Goal: Transaction & Acquisition: Purchase product/service

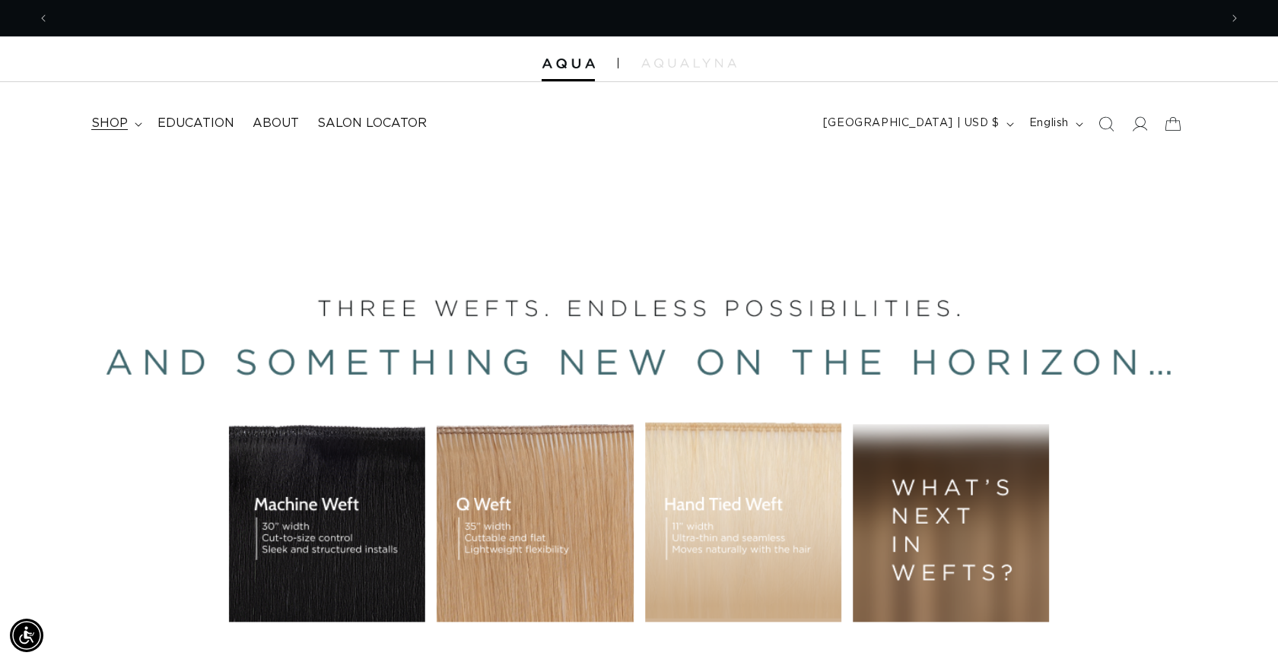
scroll to position [0, 2340]
click at [116, 122] on span "shop" at bounding box center [109, 124] width 37 height 16
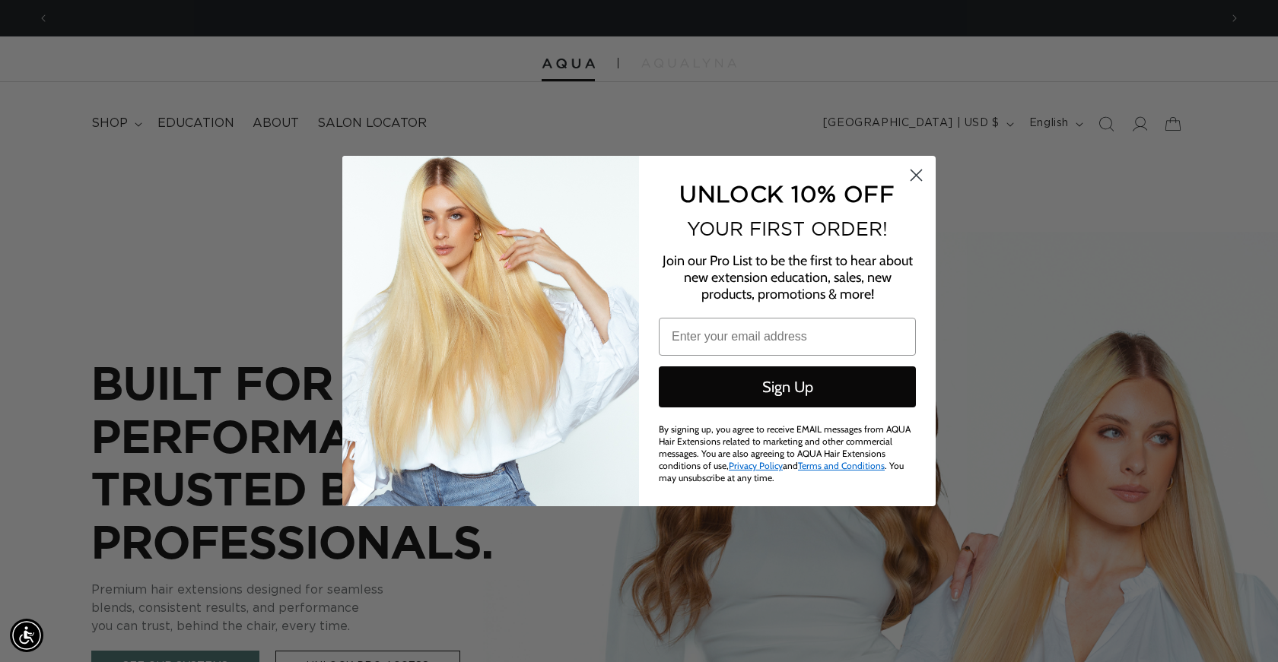
scroll to position [0, 0]
click at [917, 181] on icon "Close dialog" at bounding box center [916, 175] width 11 height 11
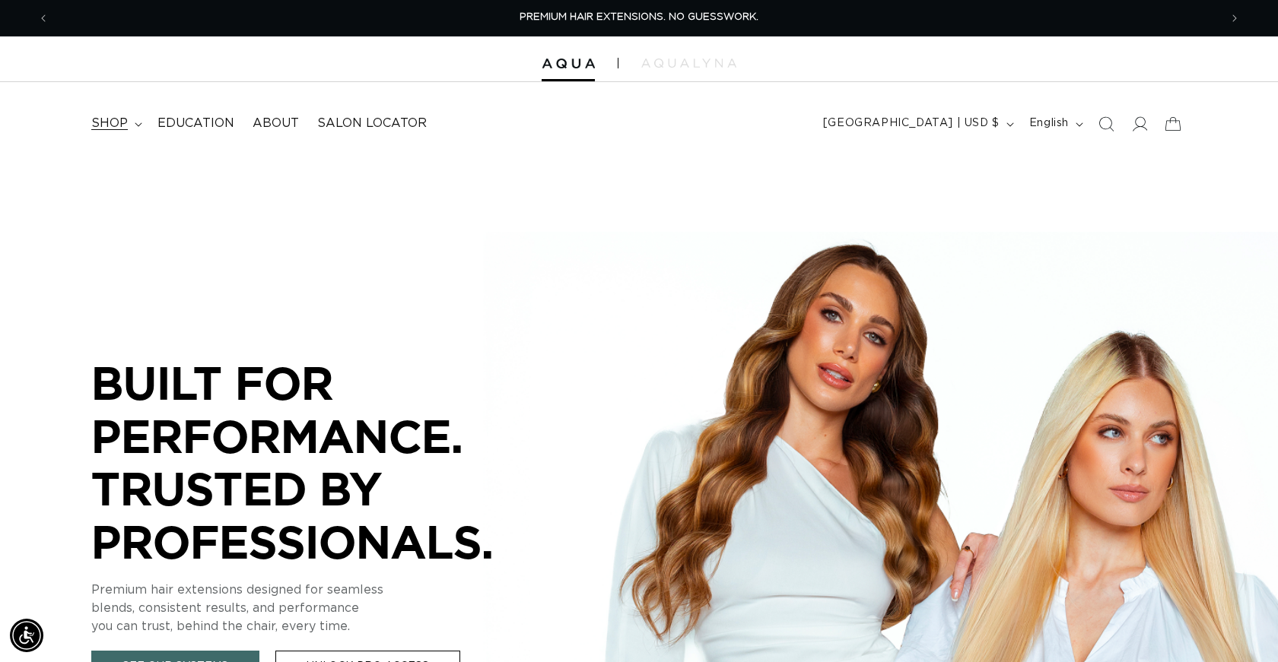
click at [114, 122] on span "shop" at bounding box center [109, 124] width 37 height 16
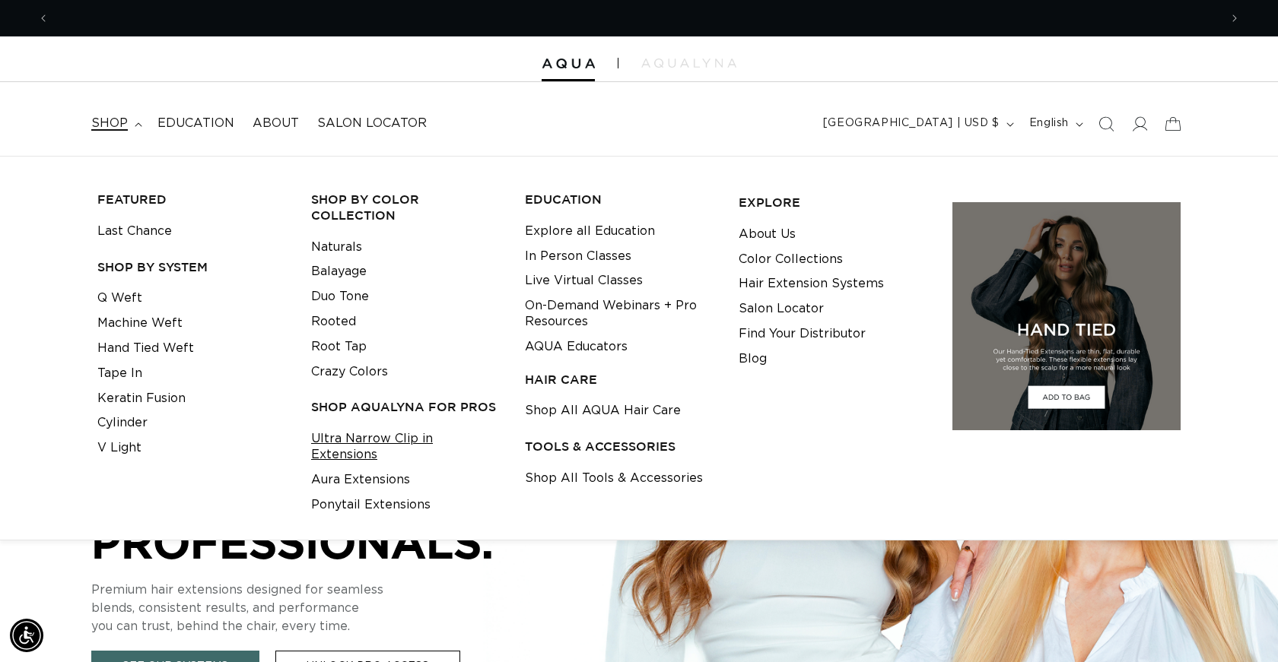
scroll to position [0, 1170]
click at [433, 430] on link "Ultra Narrow Clip in Extensions" at bounding box center [406, 447] width 190 height 41
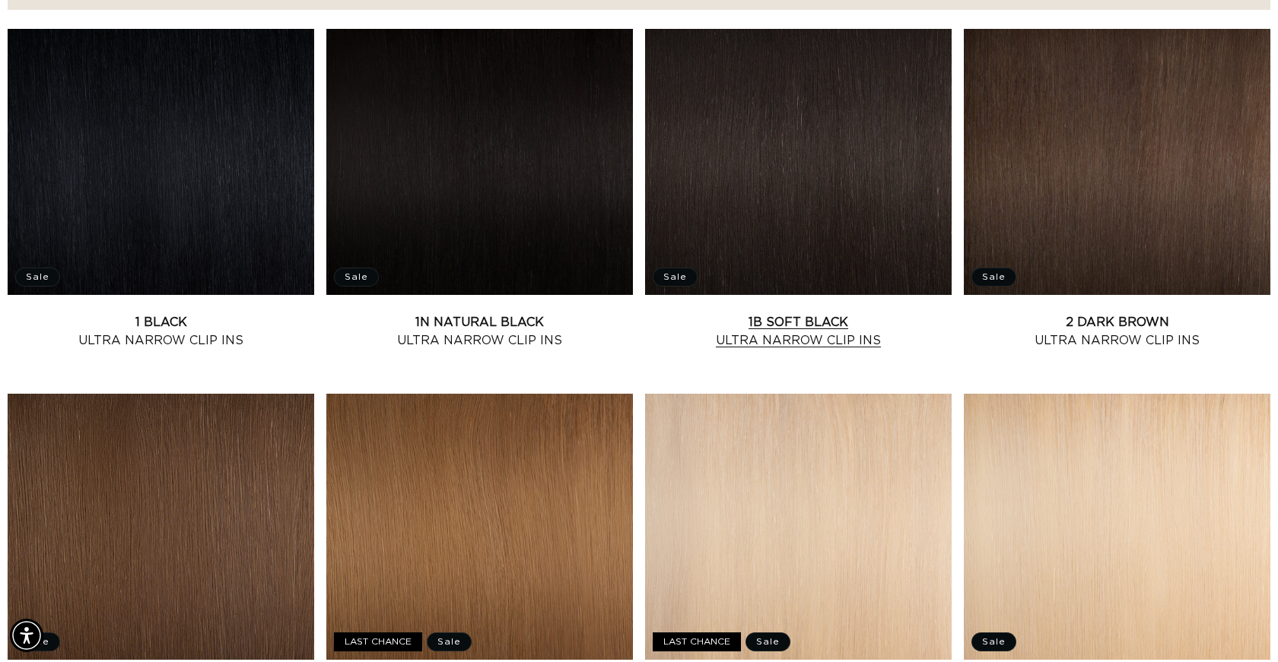
scroll to position [0, 1170]
click at [800, 313] on link "1B Soft Black Ultra Narrow Clip Ins" at bounding box center [798, 331] width 307 height 37
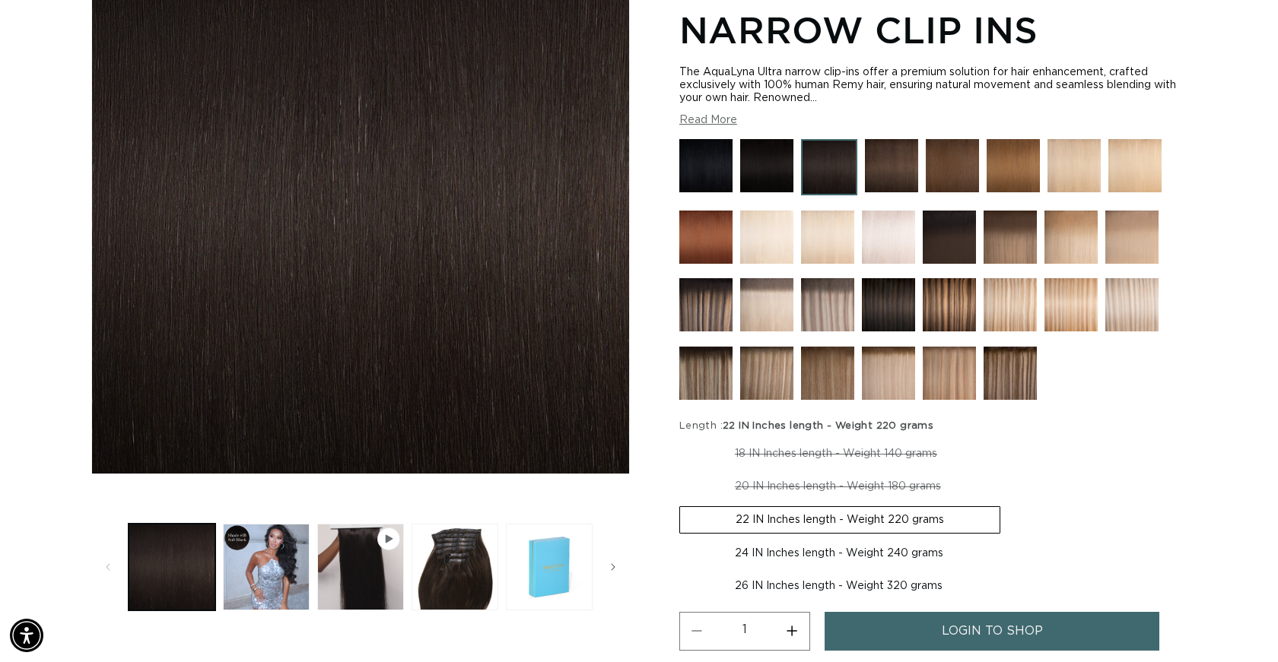
scroll to position [281, 0]
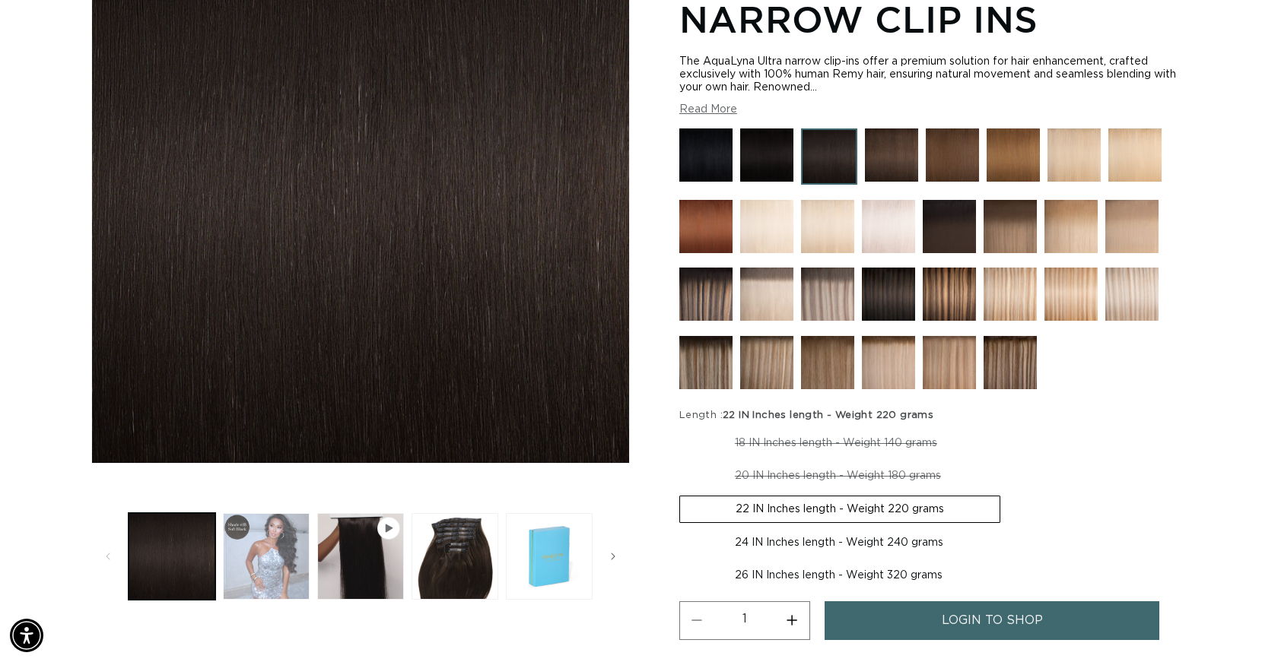
click at [273, 554] on button "Load image 2 in gallery view" at bounding box center [266, 556] width 87 height 87
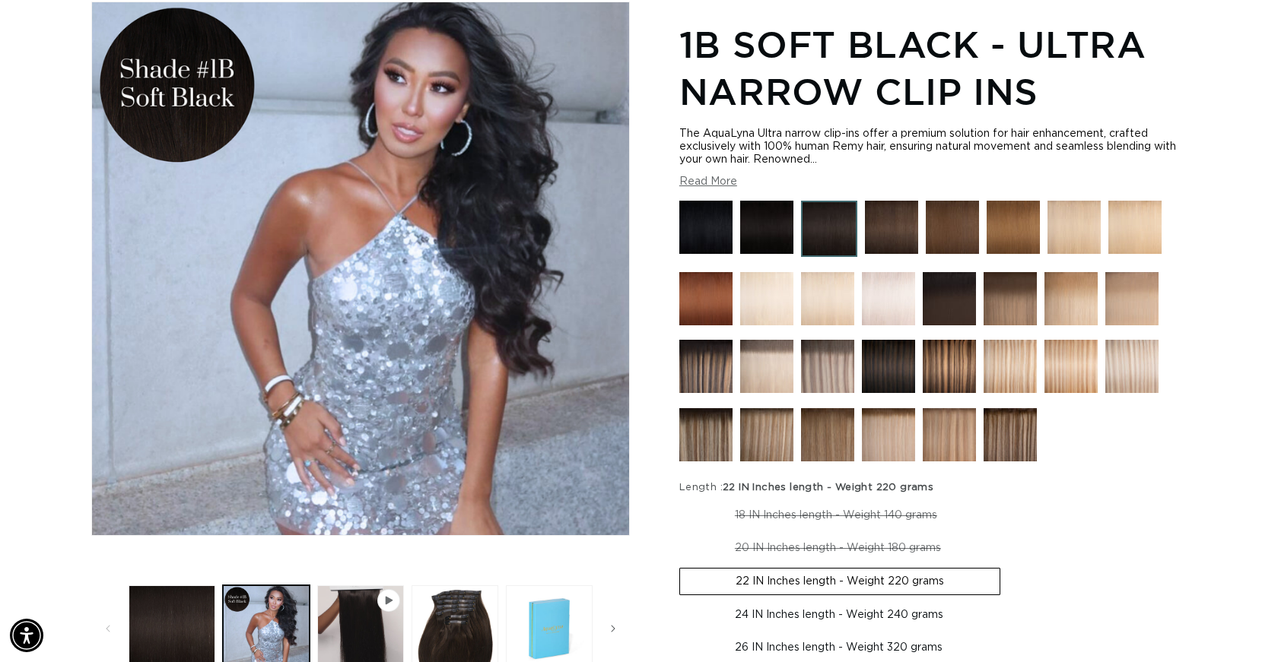
scroll to position [0, 1170]
click at [705, 230] on img at bounding box center [705, 227] width 53 height 53
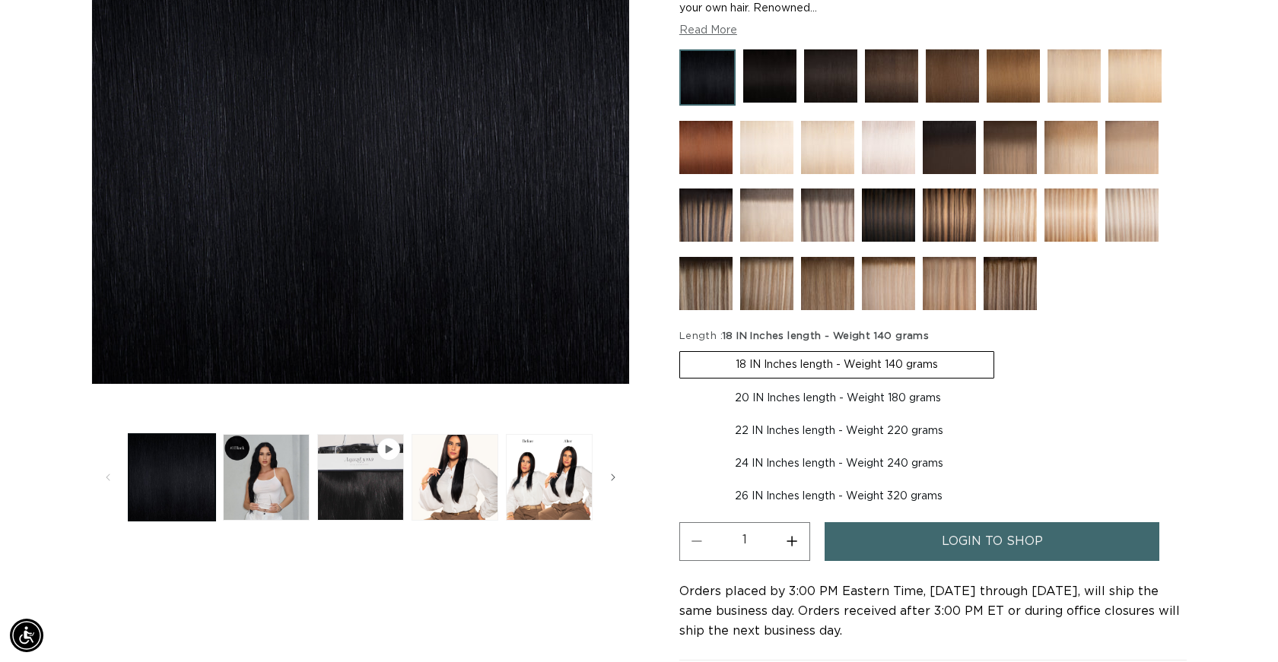
scroll to position [0, 1170]
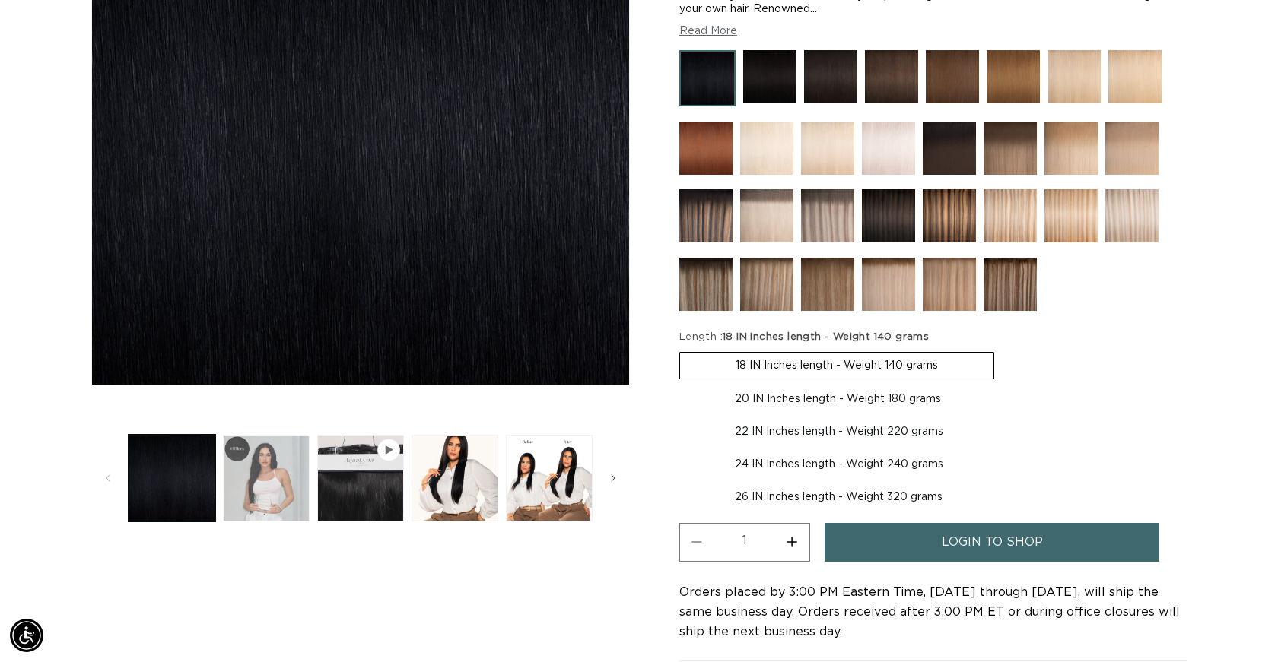
click at [272, 465] on button "Load image 2 in gallery view" at bounding box center [266, 478] width 87 height 87
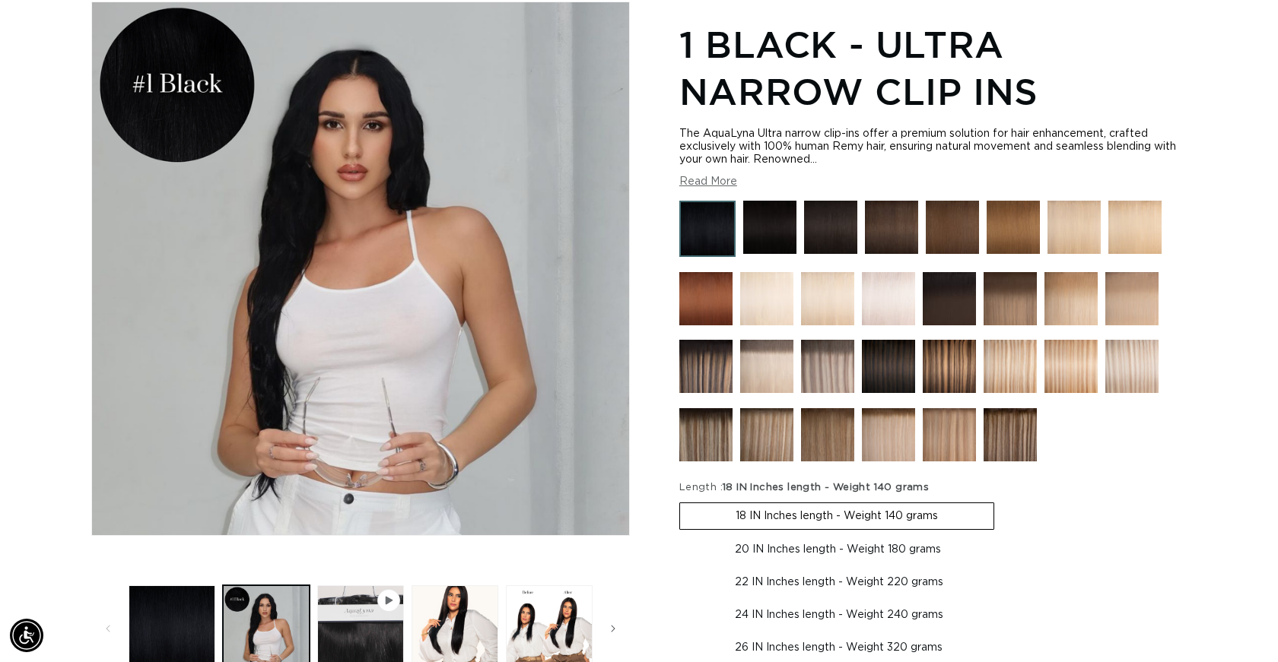
scroll to position [0, 2340]
click at [764, 235] on img at bounding box center [769, 227] width 53 height 53
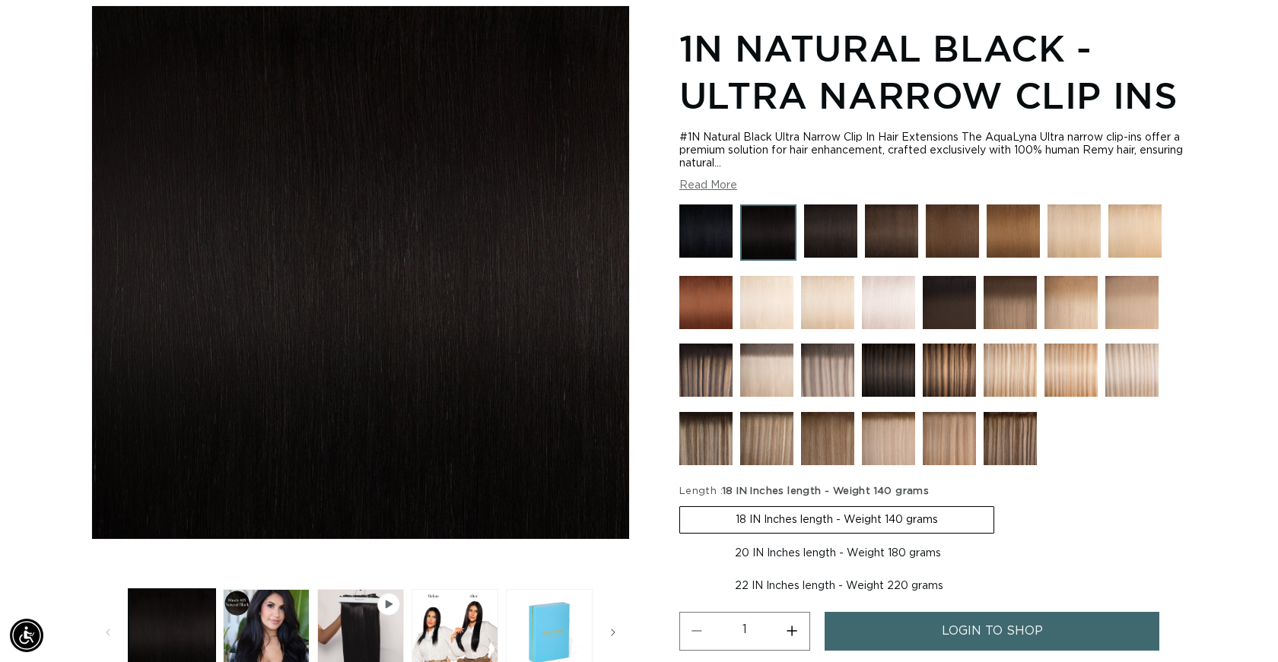
scroll to position [0, 1170]
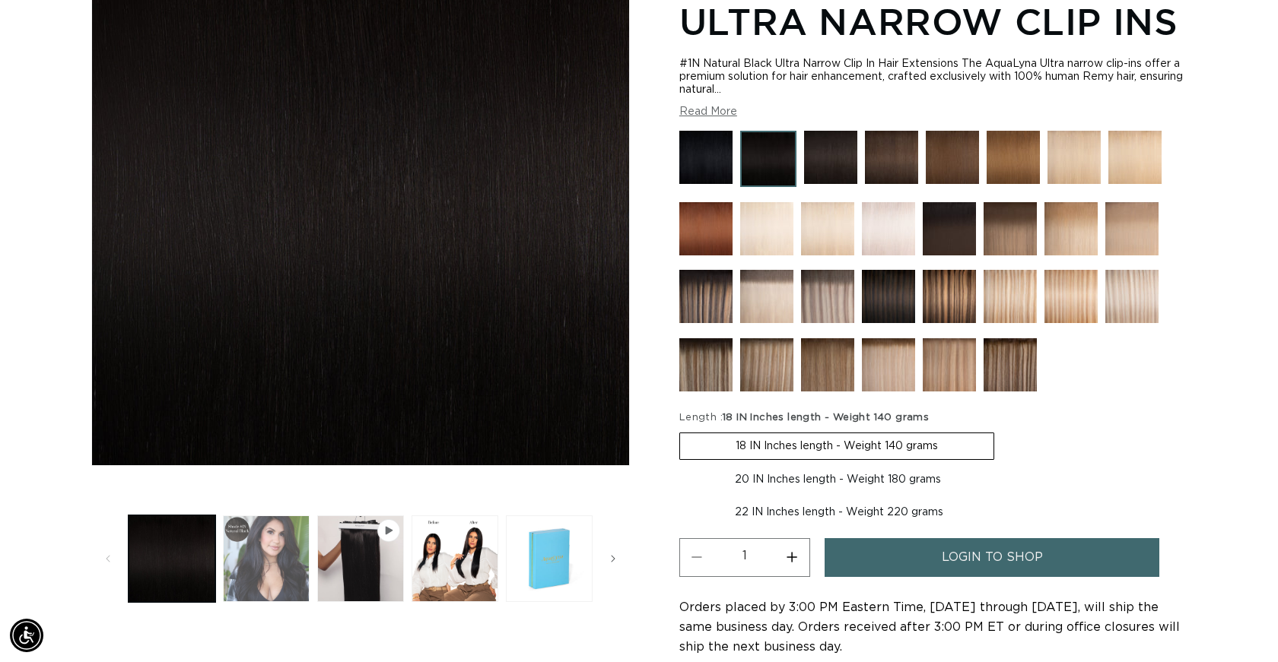
click at [262, 554] on button "Load image 2 in gallery view" at bounding box center [266, 559] width 87 height 87
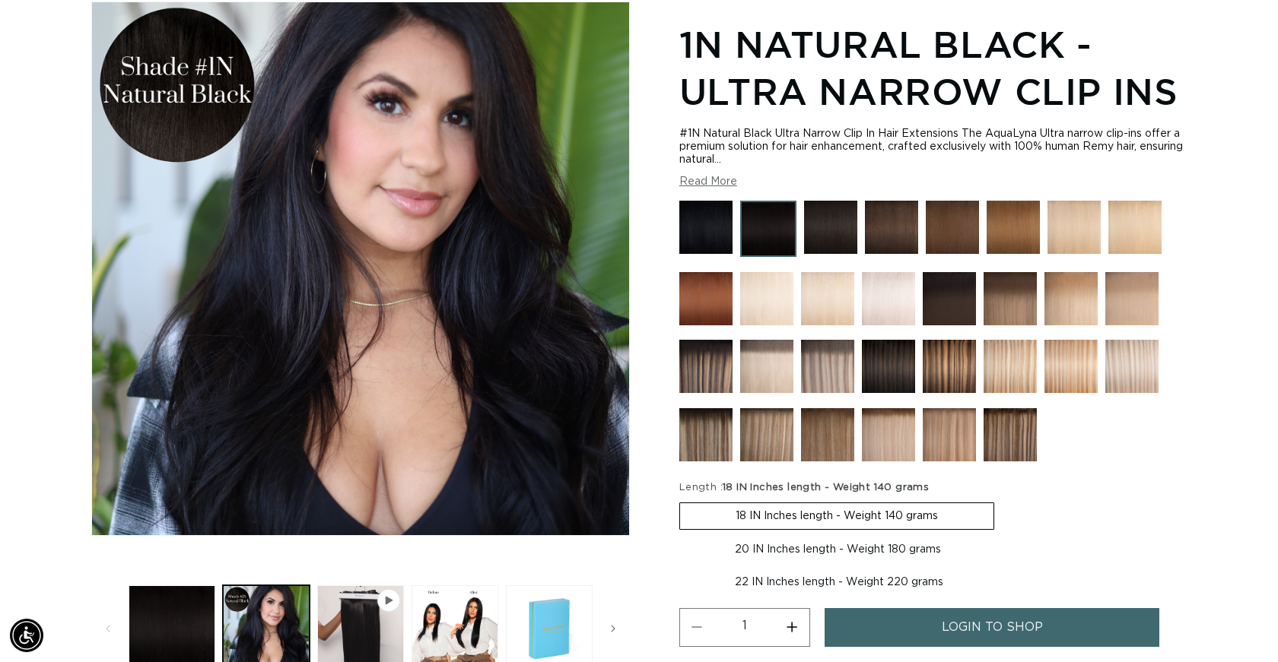
scroll to position [0, 2340]
click at [827, 231] on img at bounding box center [830, 227] width 53 height 53
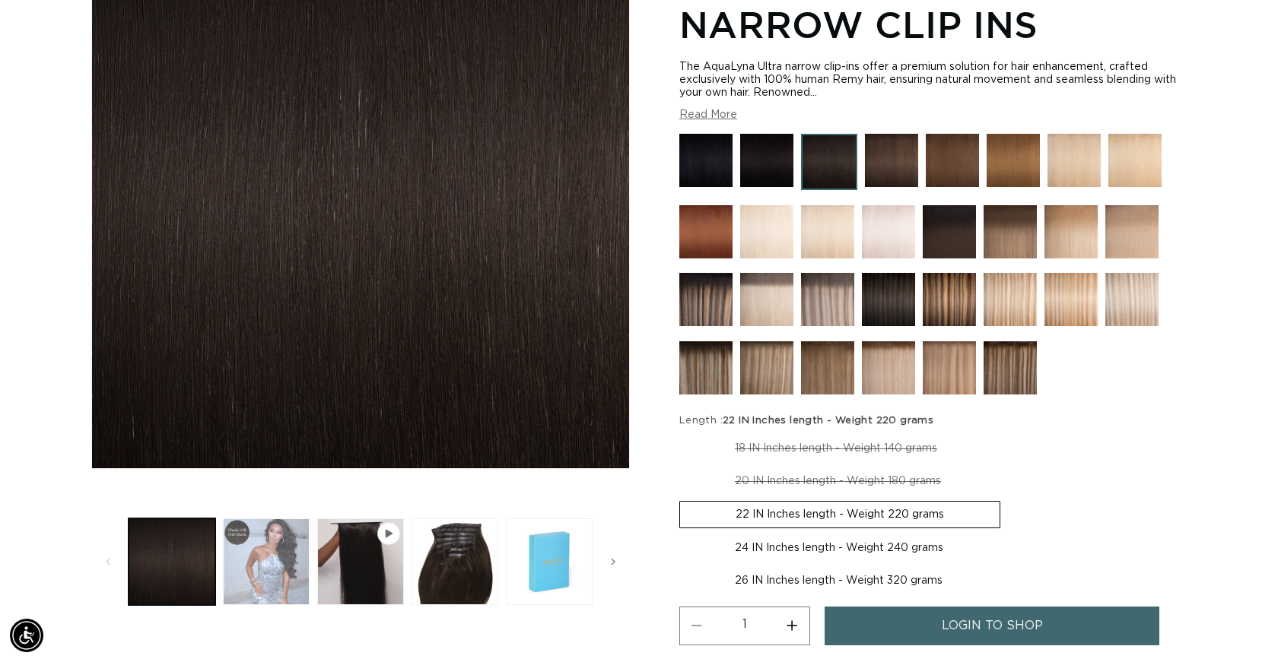
scroll to position [0, 1170]
click at [274, 544] on button "Load image 2 in gallery view" at bounding box center [266, 562] width 87 height 87
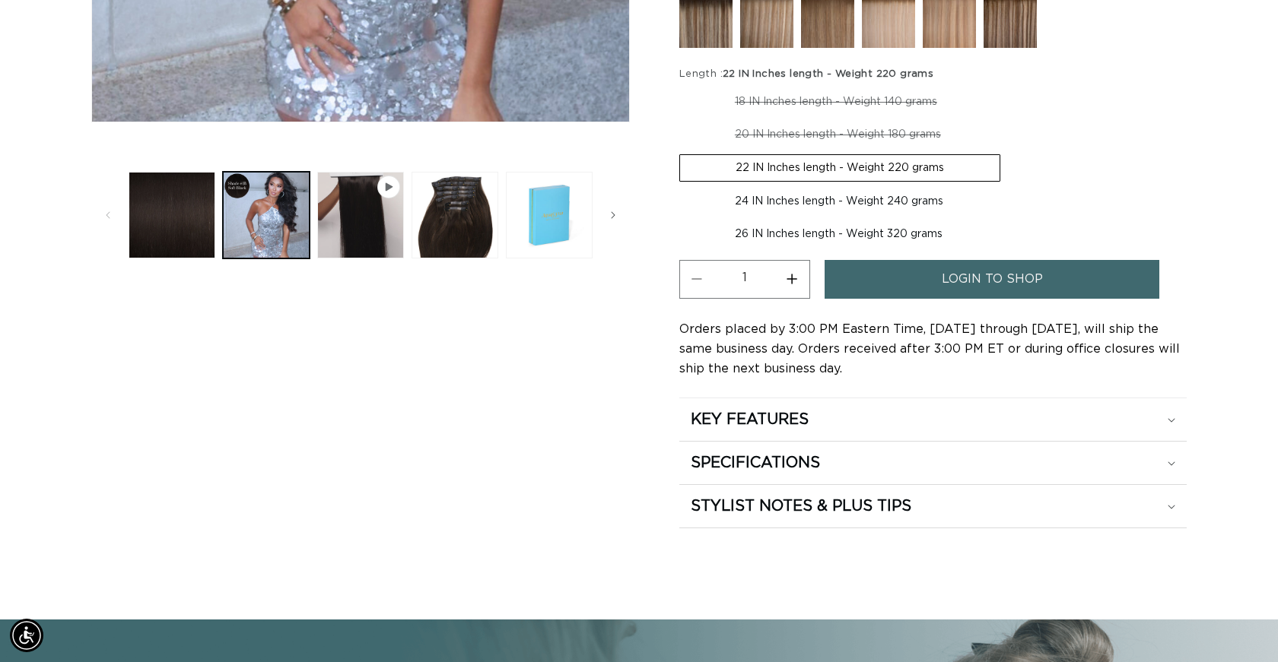
scroll to position [0, 2340]
click at [977, 278] on span "login to shop" at bounding box center [992, 279] width 101 height 39
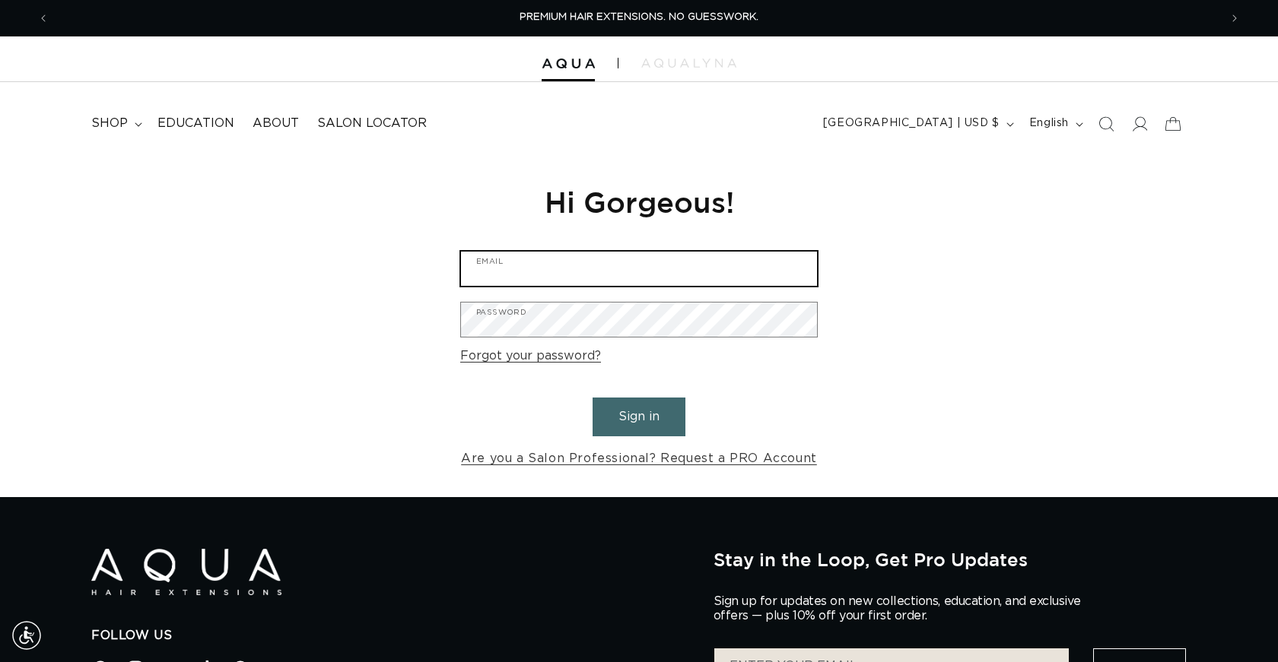
drag, startPoint x: 524, startPoint y: 270, endPoint x: 564, endPoint y: 222, distance: 62.6
type input "iamyummi@gmail.com"
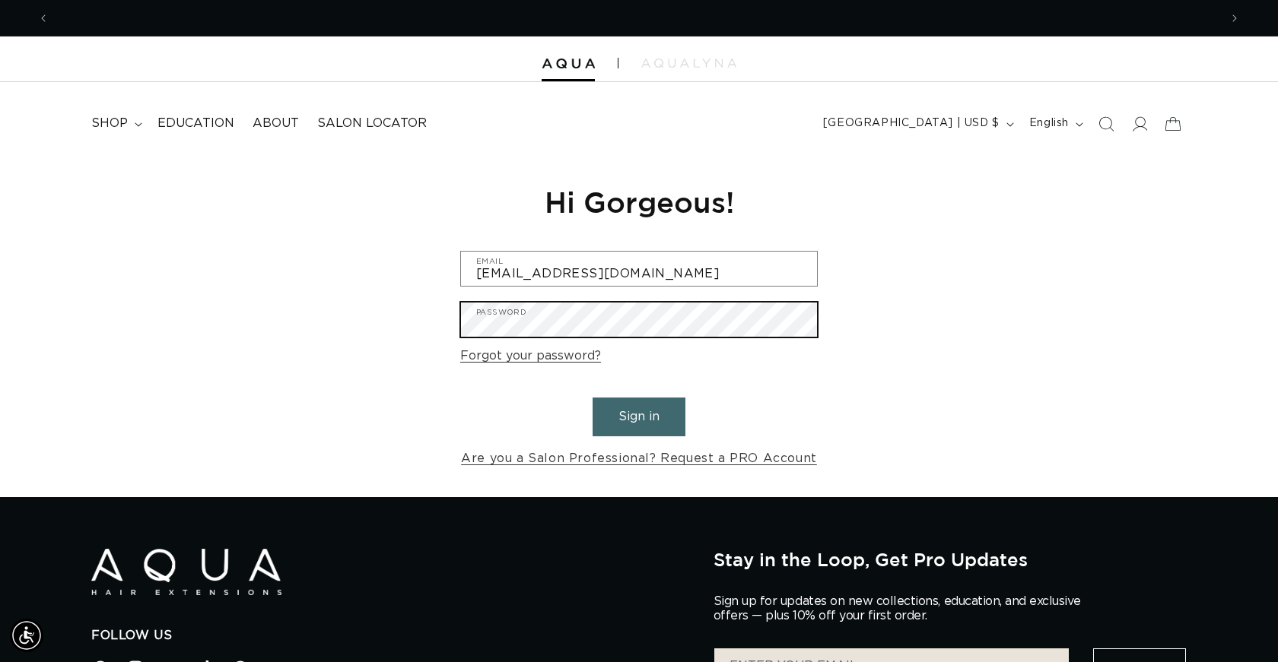
scroll to position [0, 0]
click at [639, 415] on button "Sign in" at bounding box center [639, 417] width 93 height 39
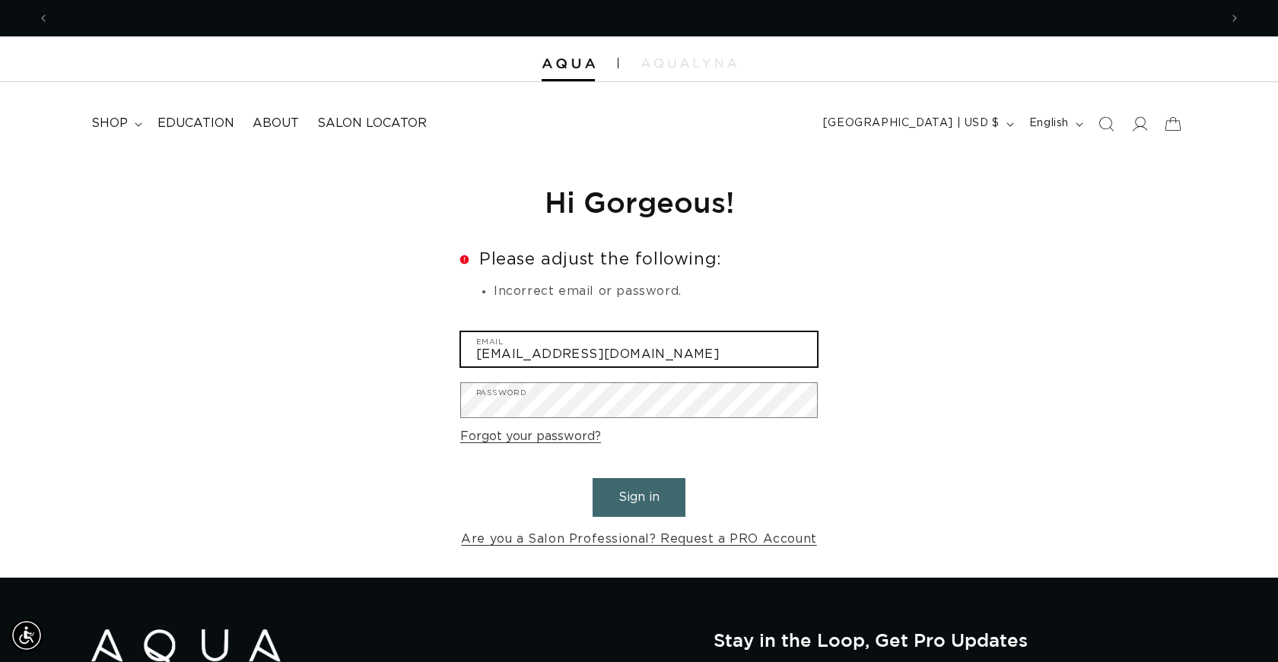
scroll to position [0, 2340]
type input "[EMAIL_ADDRESS][DOMAIN_NAME]"
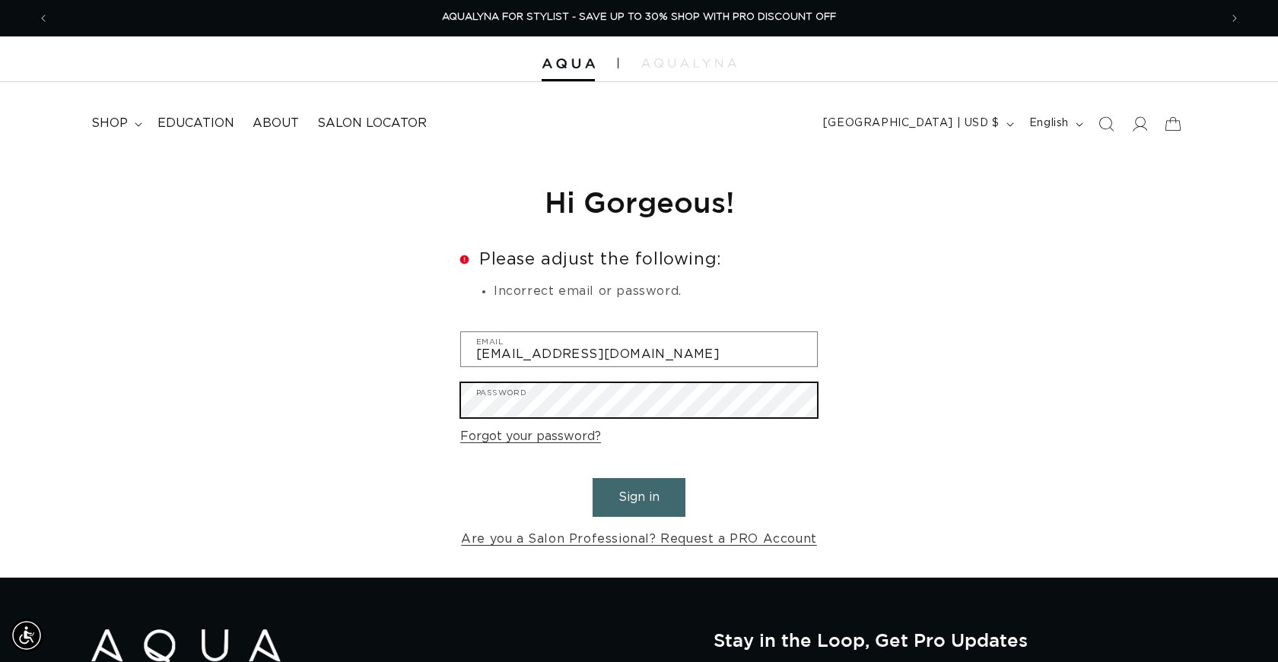
click at [639, 495] on button "Sign in" at bounding box center [639, 497] width 93 height 39
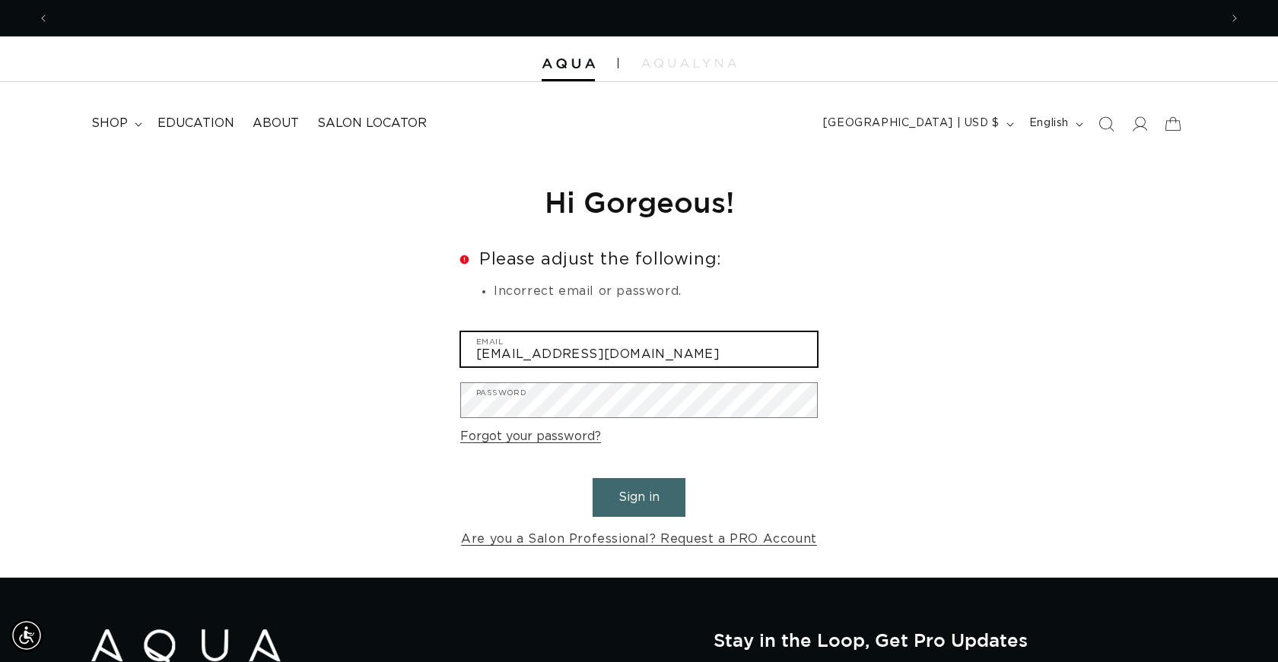
scroll to position [0, 2340]
type input "[EMAIL_ADDRESS][DOMAIN_NAME]"
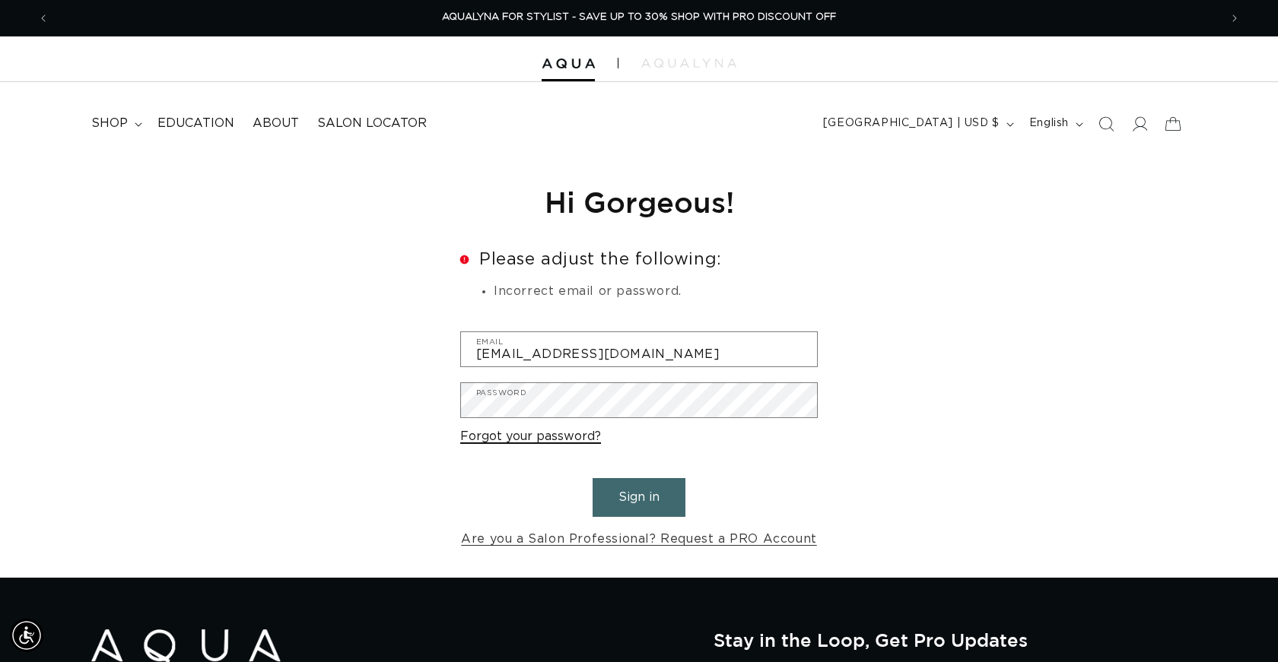
click at [494, 440] on link "Forgot your password?" at bounding box center [530, 437] width 141 height 22
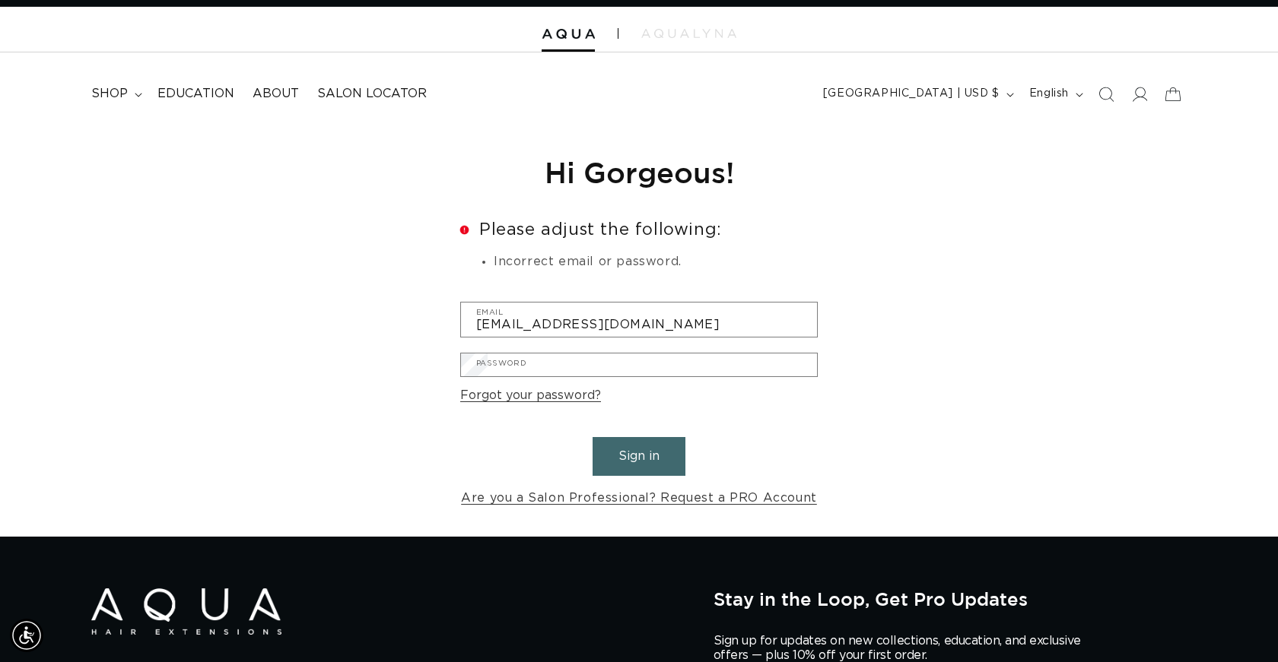
click at [0, 0] on input "Email" at bounding box center [0, 0] width 0 height 0
type input "[EMAIL_ADDRESS][DOMAIN_NAME]"
click at [0, 0] on button "Submit" at bounding box center [0, 0] width 0 height 0
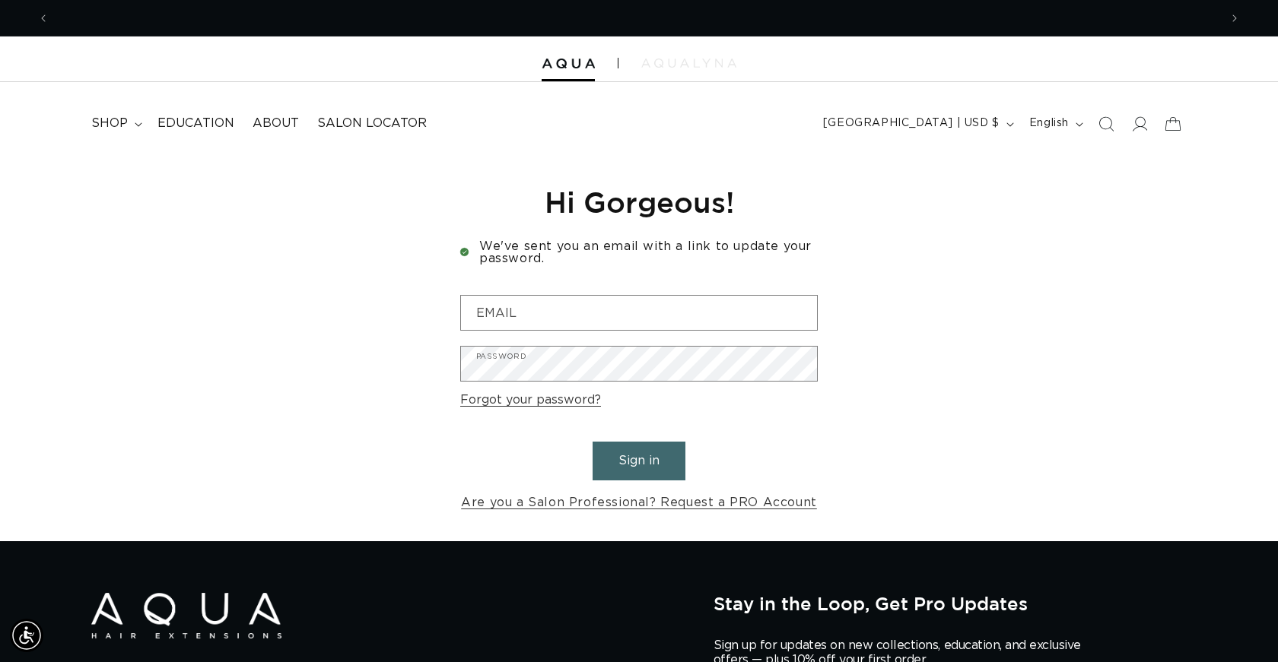
click at [688, 61] on img at bounding box center [688, 63] width 95 height 9
